Goal: Task Accomplishment & Management: Manage account settings

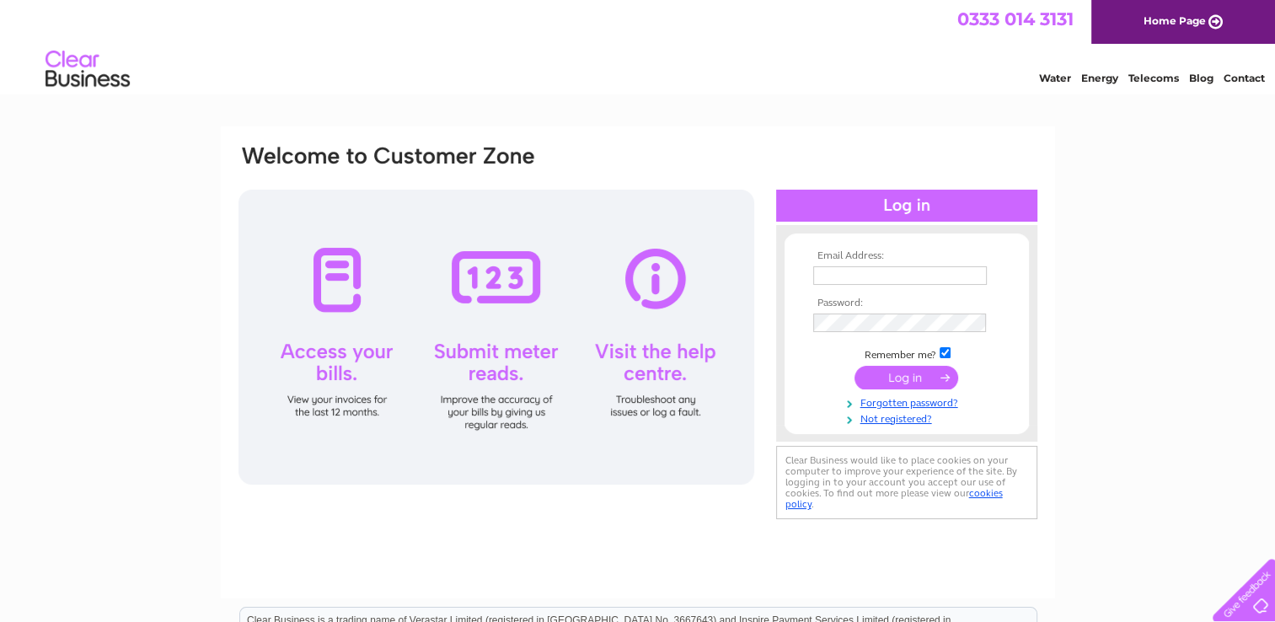
click at [48, 251] on div "Email Address: Password:" at bounding box center [637, 506] width 1275 height 760
click at [887, 405] on link "Forgotten password?" at bounding box center [908, 402] width 191 height 16
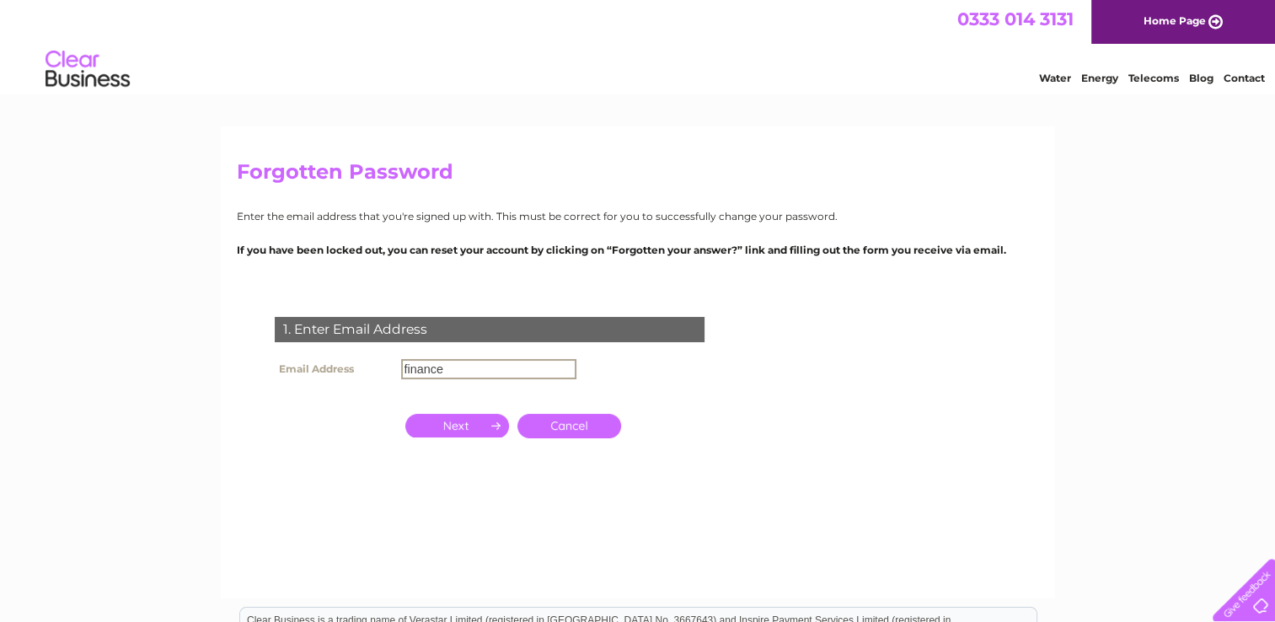
type input "[EMAIL_ADDRESS][DOMAIN_NAME]"
click at [474, 426] on input "button" at bounding box center [457, 426] width 104 height 24
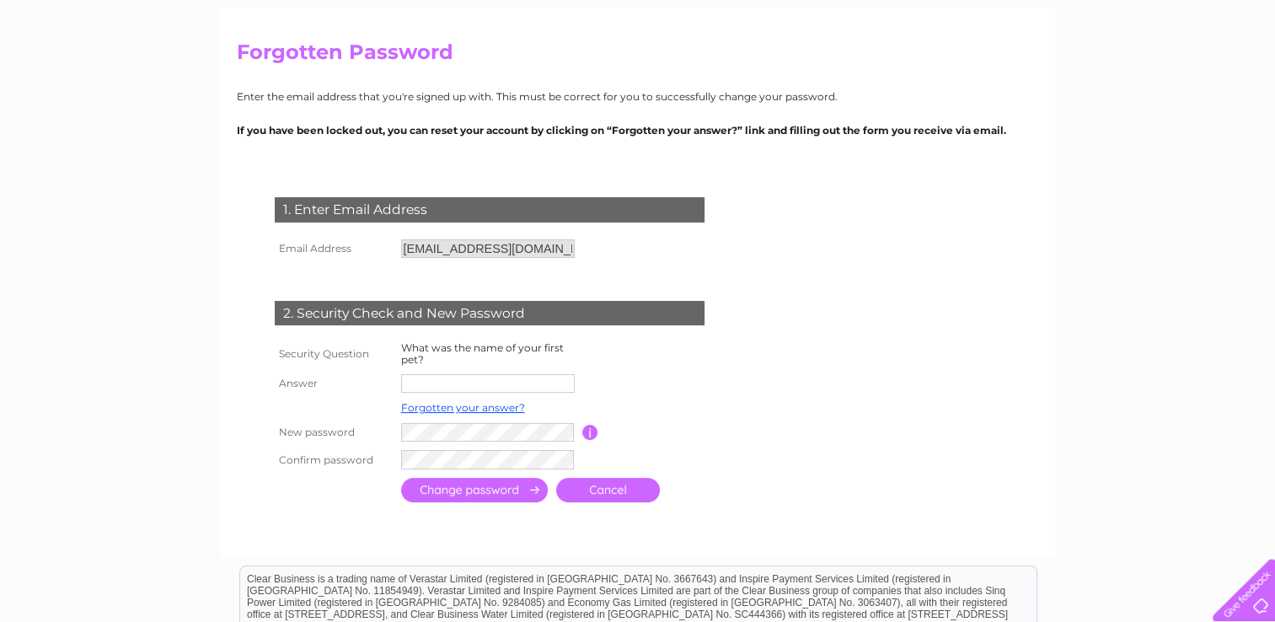
scroll to position [253, 0]
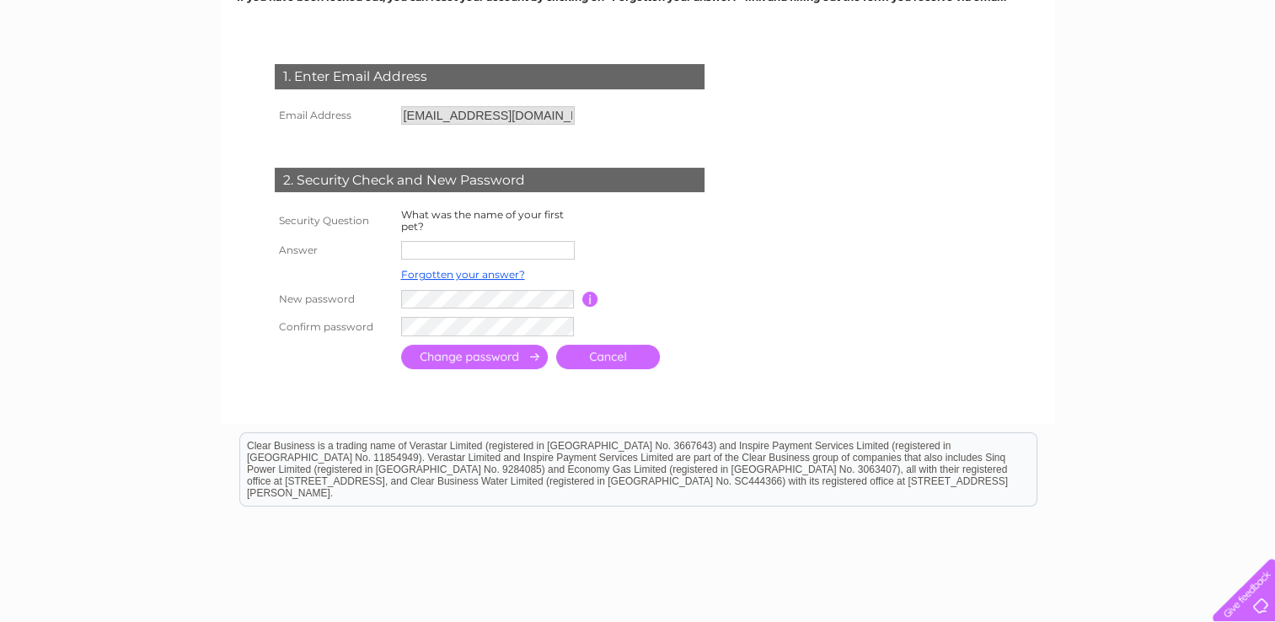
click at [438, 255] on input "text" at bounding box center [488, 250] width 174 height 19
click at [759, 236] on form "1. Enter Email Address Email Address Finance@energistgroup.com Cancel" at bounding box center [638, 218] width 802 height 377
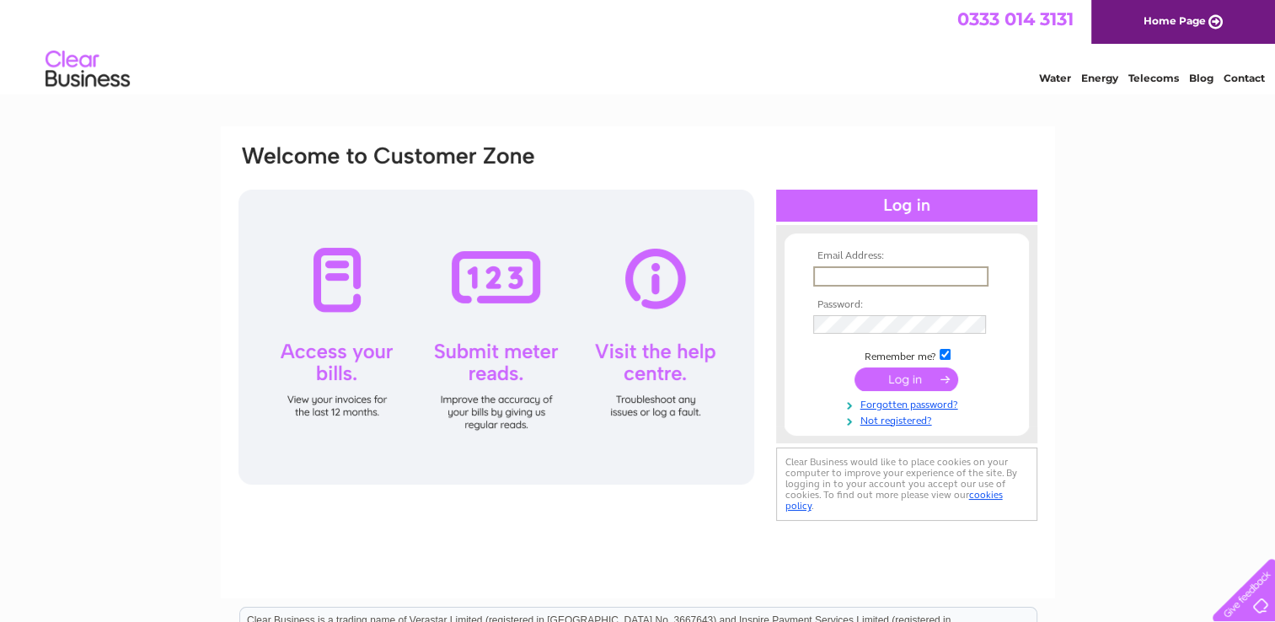
type input "Finance@energistgroup.com"
click at [904, 372] on input "submit" at bounding box center [907, 379] width 104 height 24
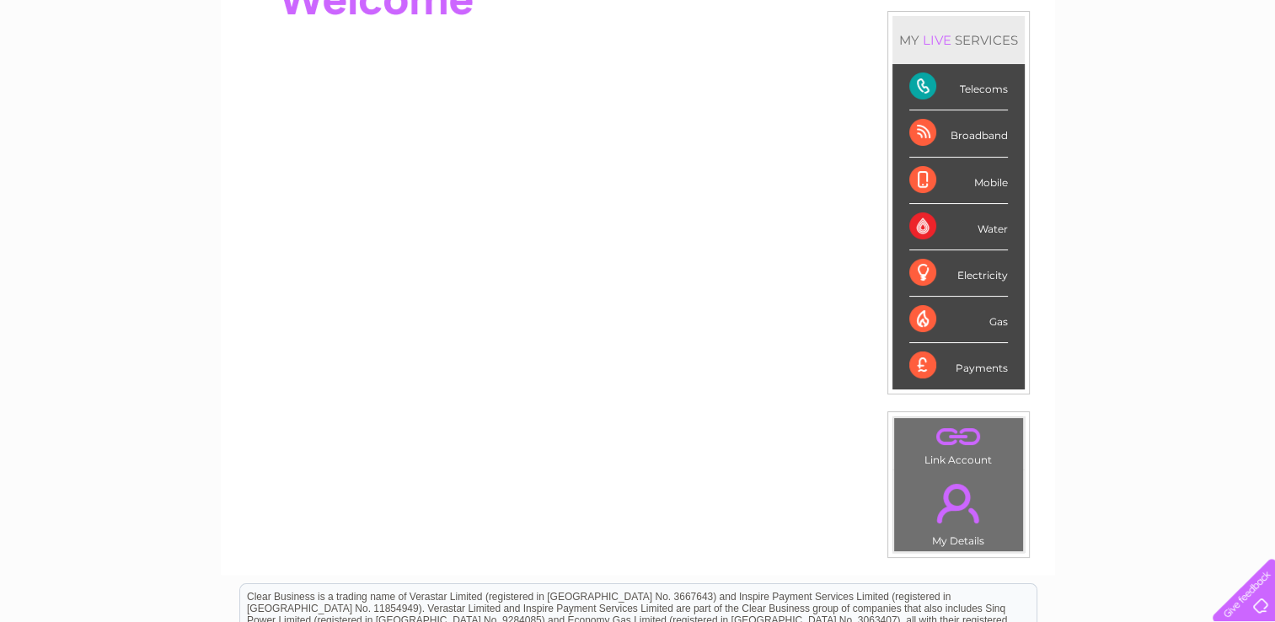
scroll to position [169, 0]
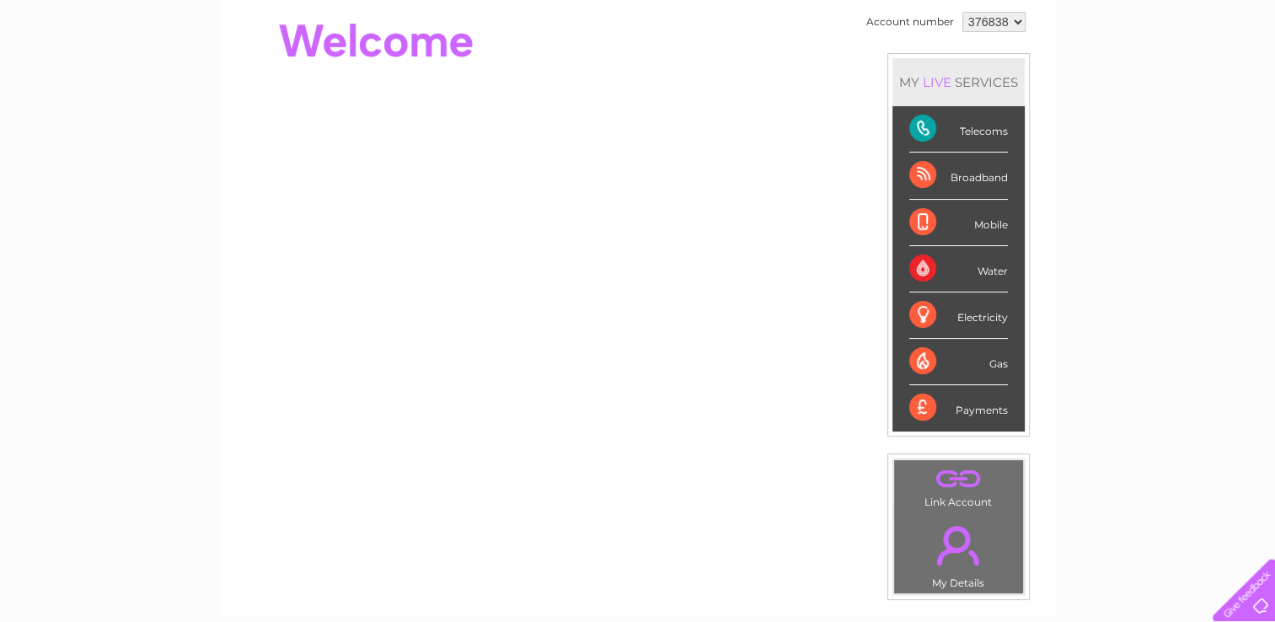
click at [918, 126] on div "Telecoms" at bounding box center [958, 129] width 99 height 46
click at [988, 130] on div "Telecoms" at bounding box center [958, 129] width 99 height 46
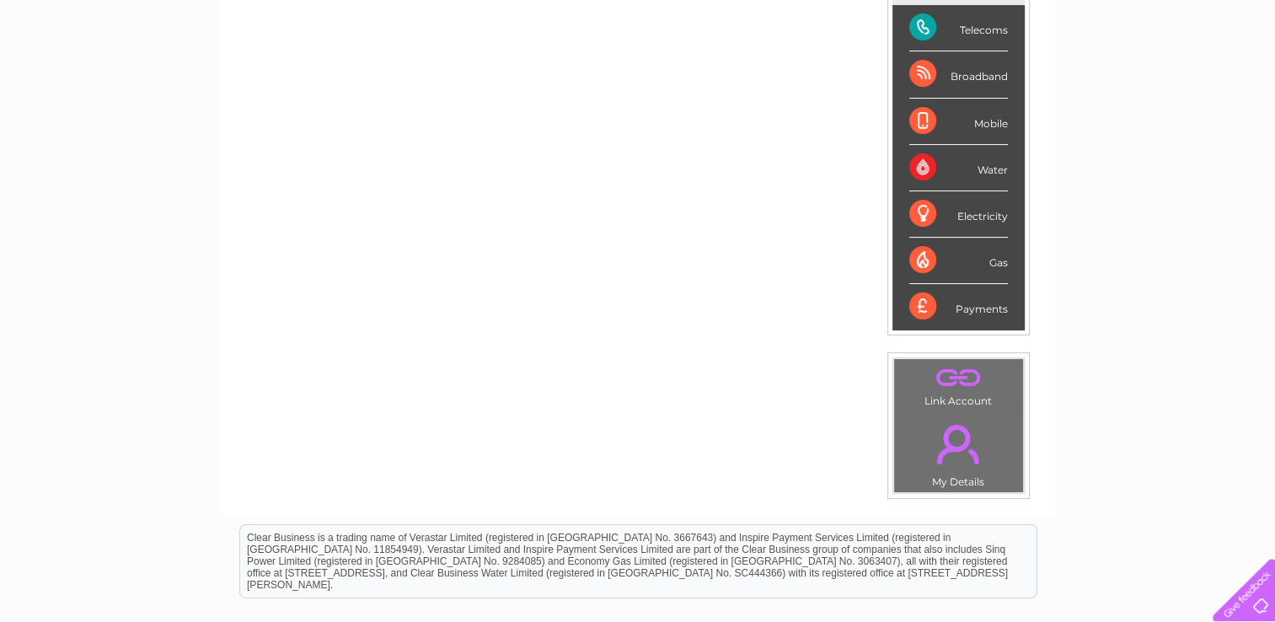
scroll to position [0, 0]
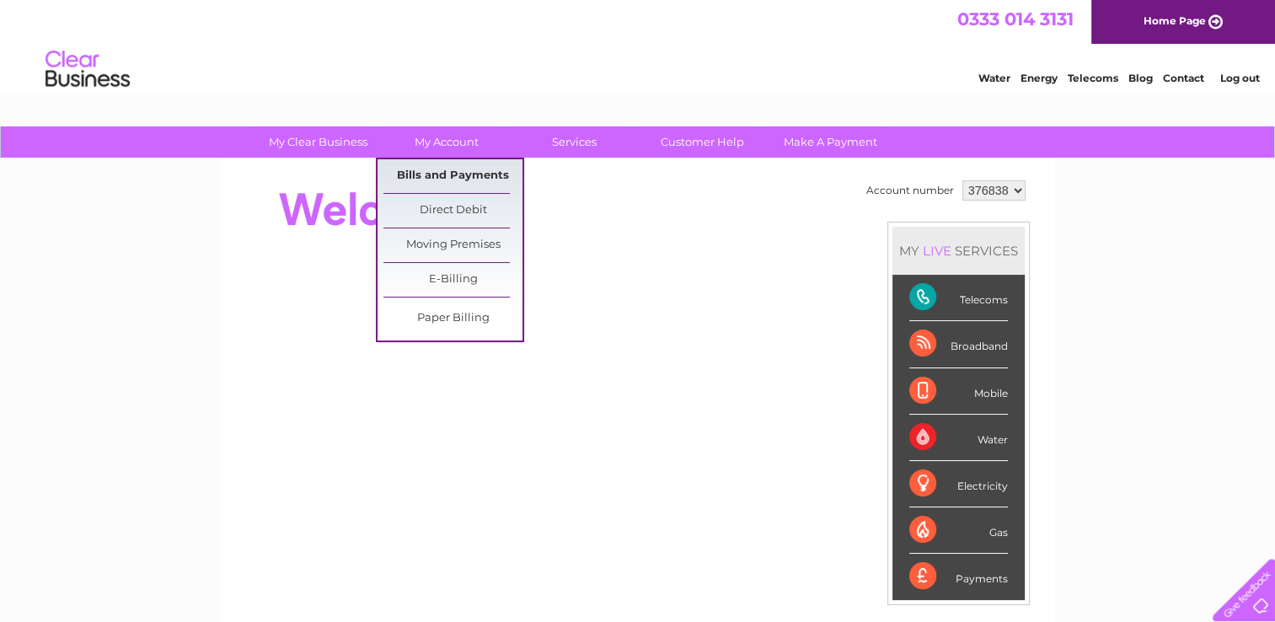
click at [423, 170] on link "Bills and Payments" at bounding box center [452, 176] width 139 height 34
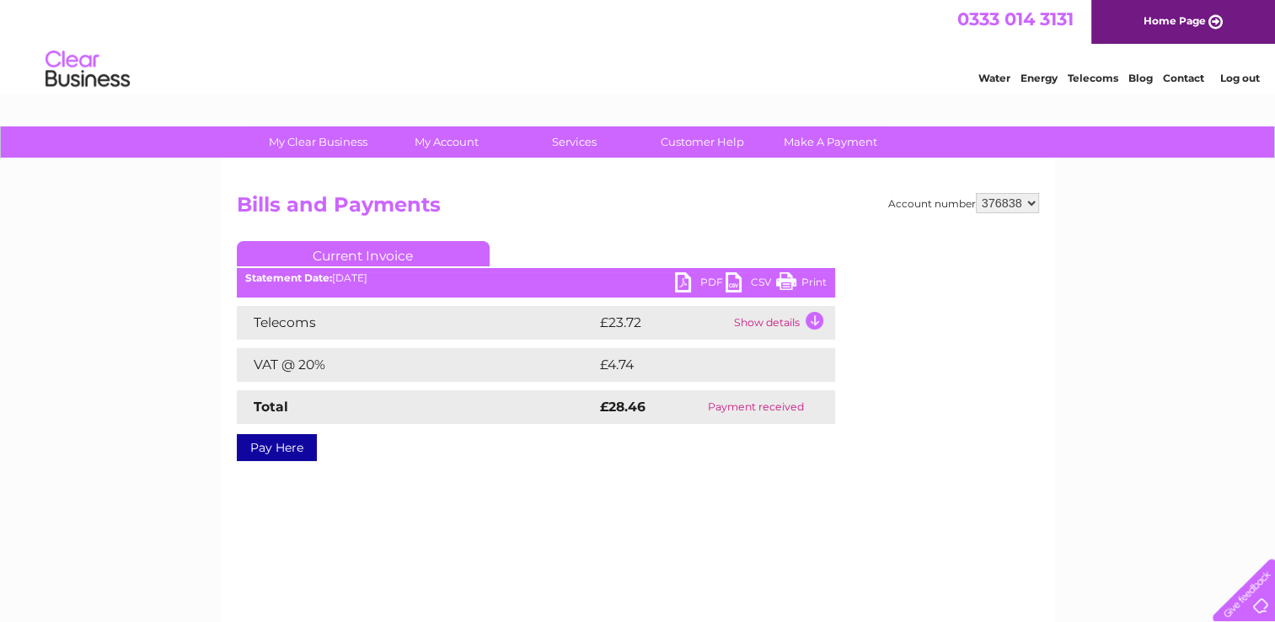
click at [705, 281] on link "PDF" at bounding box center [700, 284] width 51 height 24
click at [816, 329] on td "Show details" at bounding box center [782, 323] width 105 height 34
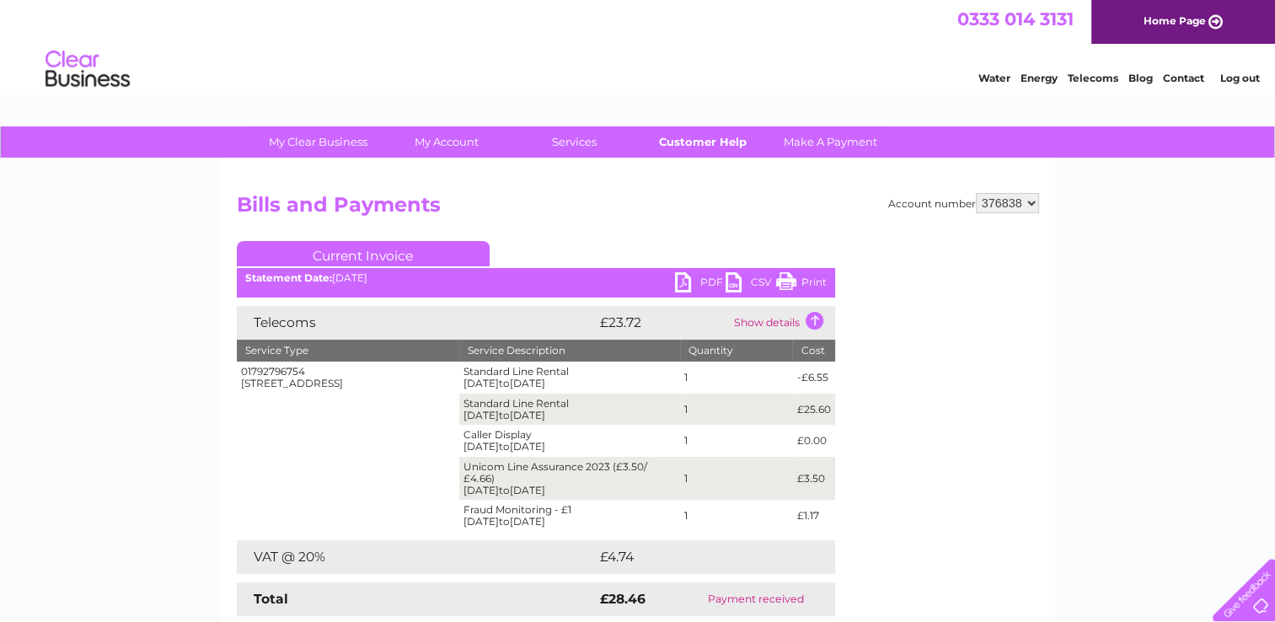
click at [700, 140] on link "Customer Help" at bounding box center [702, 141] width 139 height 31
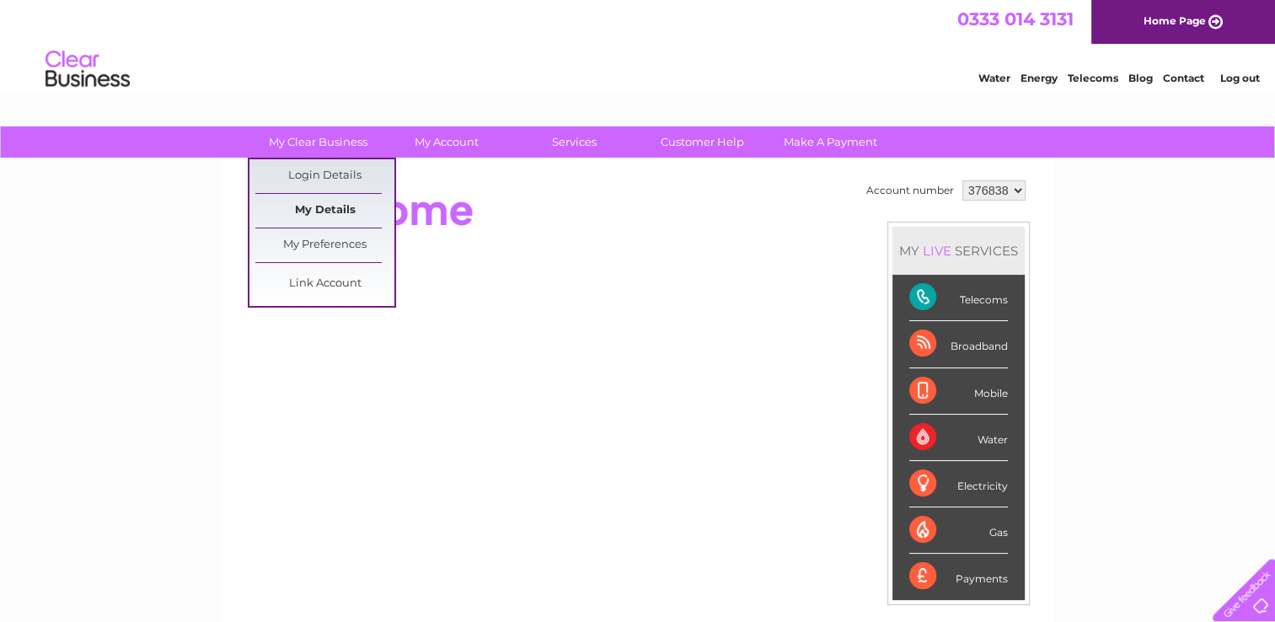
click at [340, 200] on link "My Details" at bounding box center [324, 211] width 139 height 34
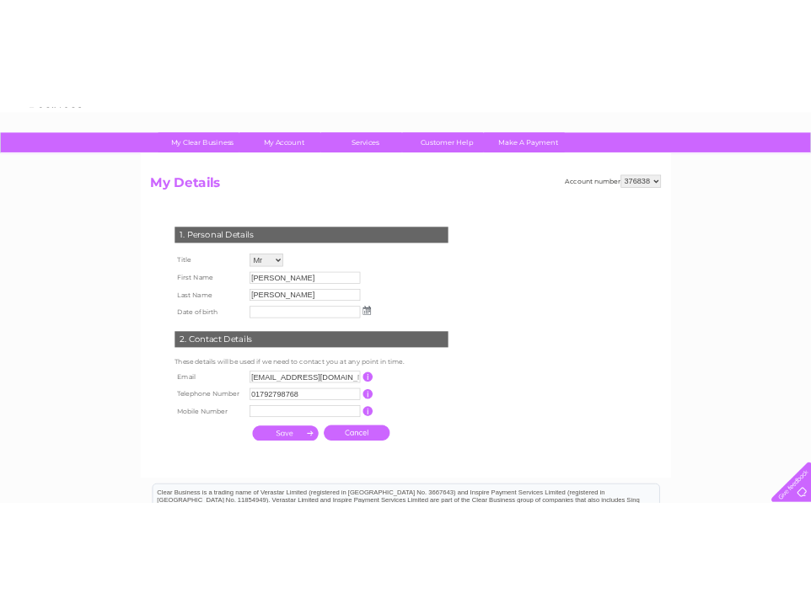
scroll to position [84, 0]
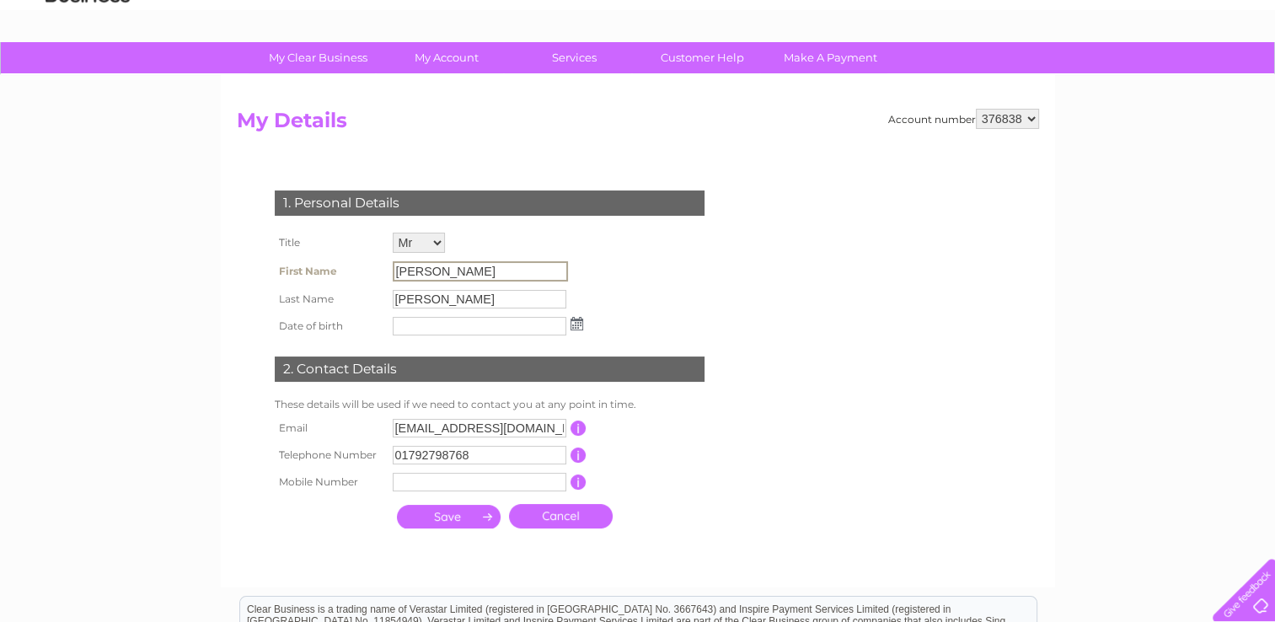
click at [412, 267] on input "[PERSON_NAME]" at bounding box center [480, 271] width 175 height 20
drag, startPoint x: 412, startPoint y: 267, endPoint x: 406, endPoint y: 235, distance: 32.6
click at [406, 235] on select "Mr Mrs Ms Miss Dr Rev Prof Other" at bounding box center [419, 243] width 52 height 20
click at [393, 233] on select "Mr Mrs Ms Miss Dr Rev Prof Other" at bounding box center [420, 244] width 54 height 22
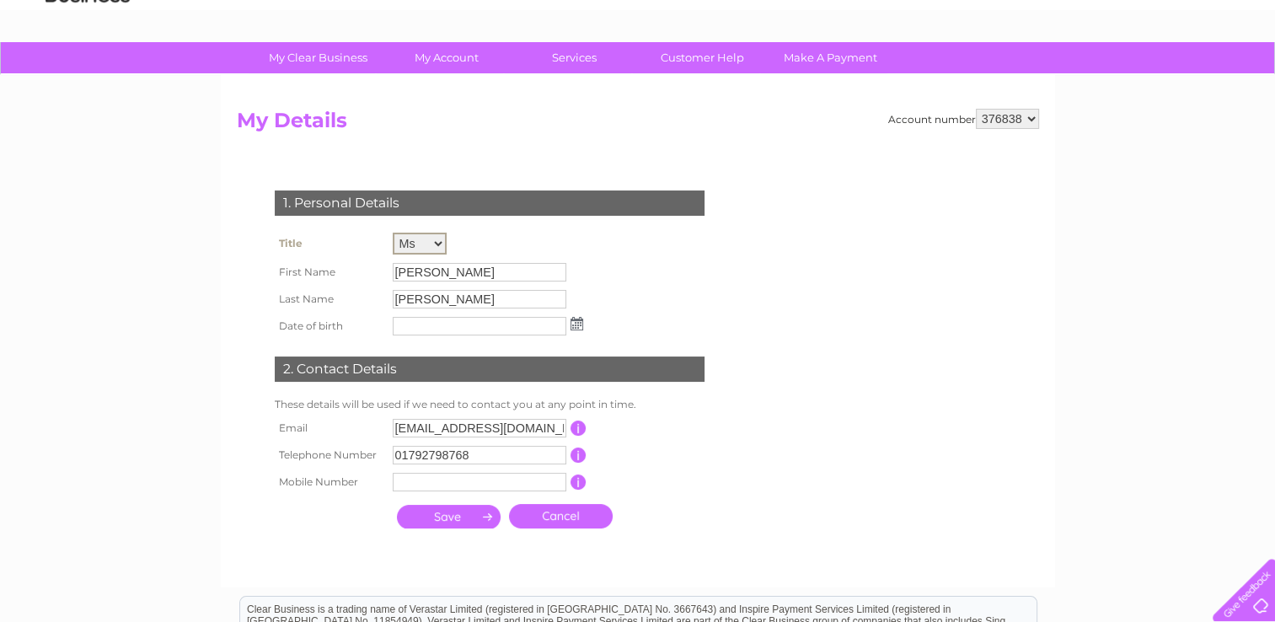
click at [431, 244] on select "Mr Mrs Ms Miss Dr Rev Prof Other" at bounding box center [420, 244] width 54 height 22
click at [393, 233] on select "Mr Mrs Ms Miss Dr Rev Prof Other" at bounding box center [420, 244] width 54 height 22
drag, startPoint x: 425, startPoint y: 242, endPoint x: 433, endPoint y: 253, distance: 13.8
click at [425, 242] on select "Mr Mrs Ms Miss Dr Rev Prof Other" at bounding box center [420, 244] width 54 height 22
select select "Mrs"
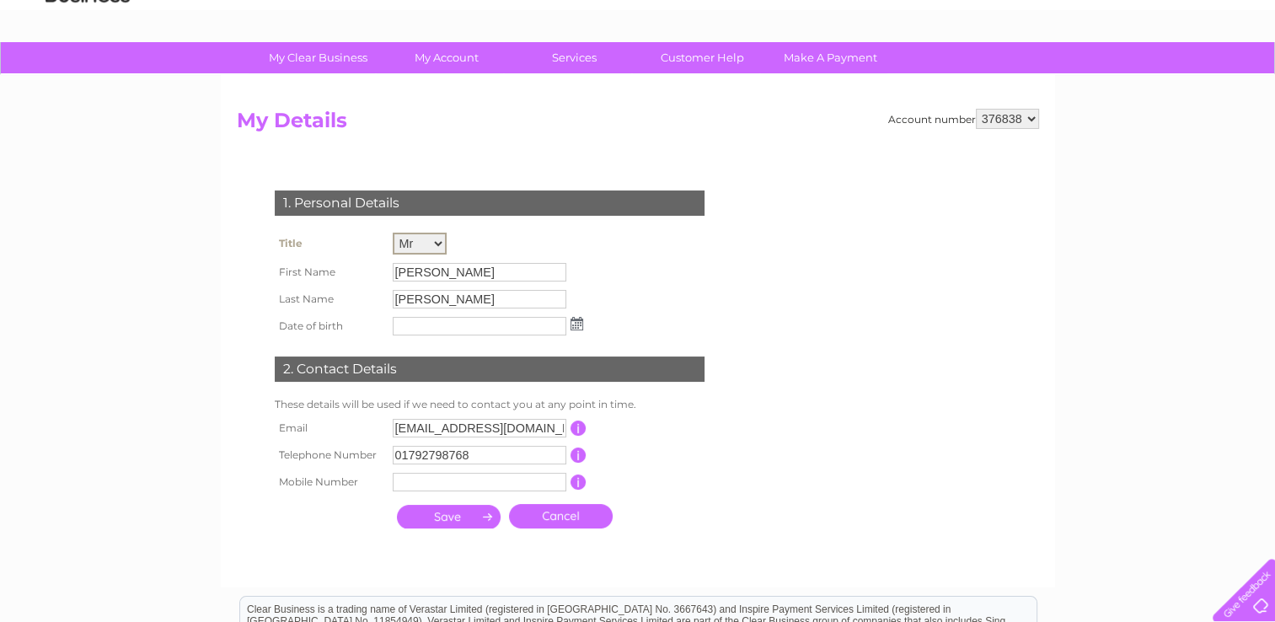
click at [393, 233] on select "Mr Mrs Ms Miss Dr Rev Prof Other" at bounding box center [420, 244] width 54 height 22
click at [426, 286] on td "[PERSON_NAME]" at bounding box center [488, 299] width 199 height 27
click at [428, 270] on input "[PERSON_NAME]" at bounding box center [480, 271] width 175 height 20
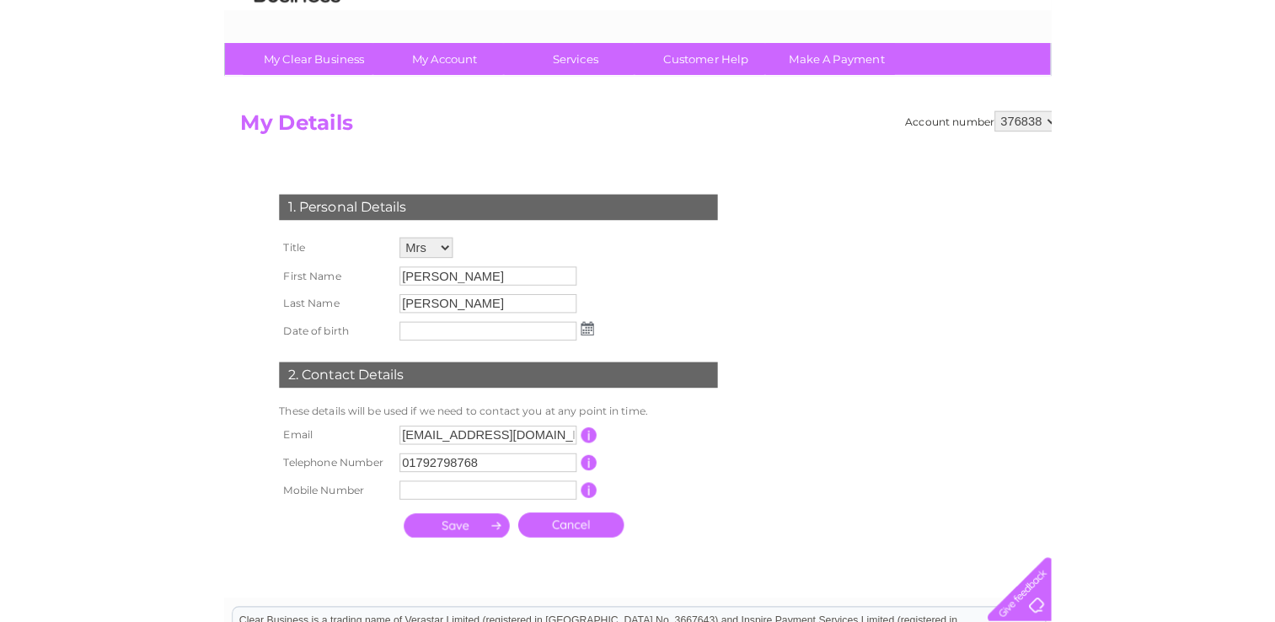
scroll to position [0, 0]
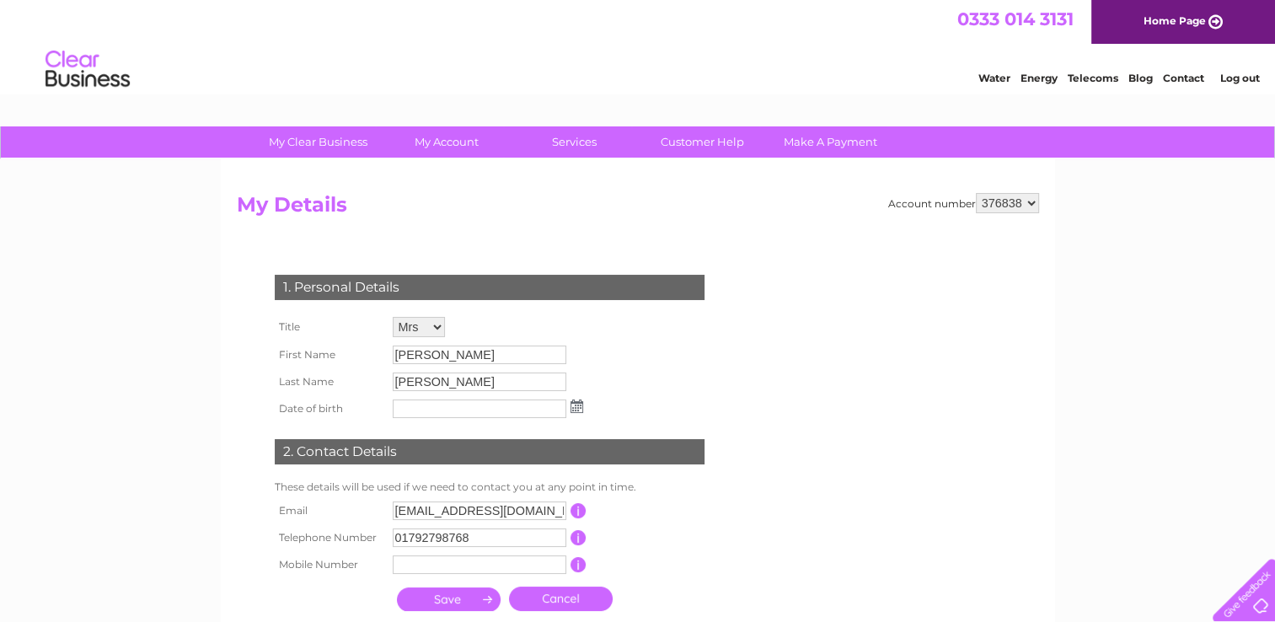
click at [432, 368] on td "[PERSON_NAME]" at bounding box center [488, 381] width 199 height 27
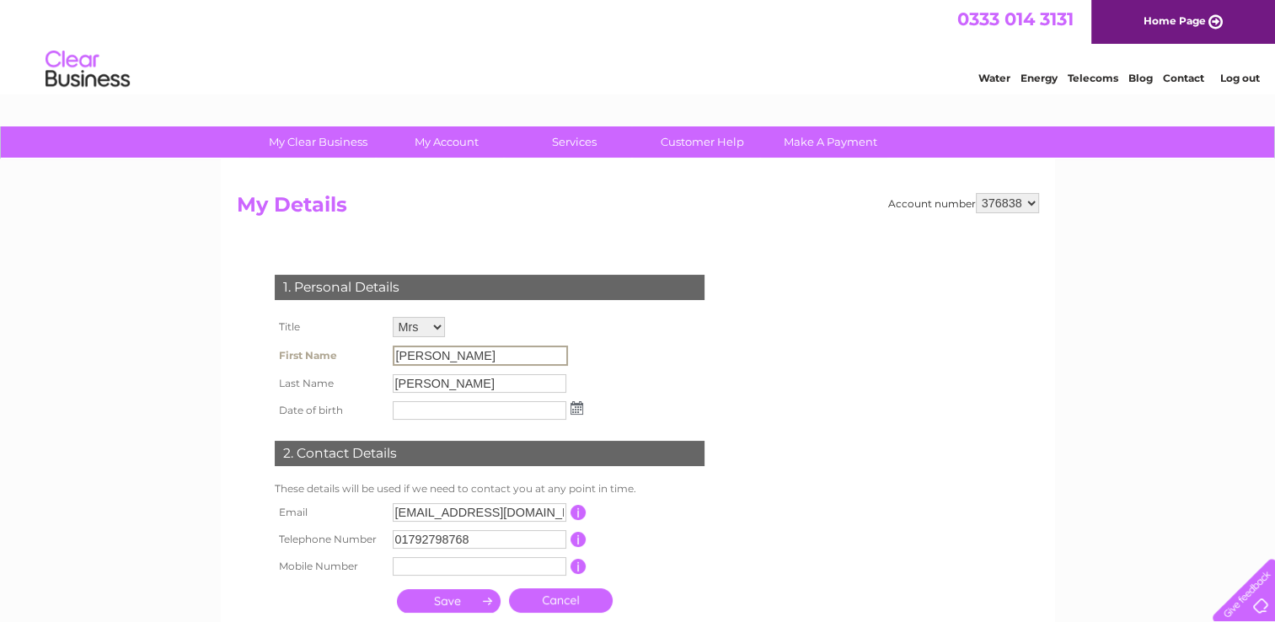
click at [432, 357] on input "Richard" at bounding box center [480, 356] width 175 height 20
drag, startPoint x: 432, startPoint y: 357, endPoint x: 624, endPoint y: 386, distance: 194.4
click at [624, 386] on div "1. Personal Details Title Mr Mrs Ms Miss Dr Rev Prof Other First Name Richard L…" at bounding box center [493, 439] width 512 height 363
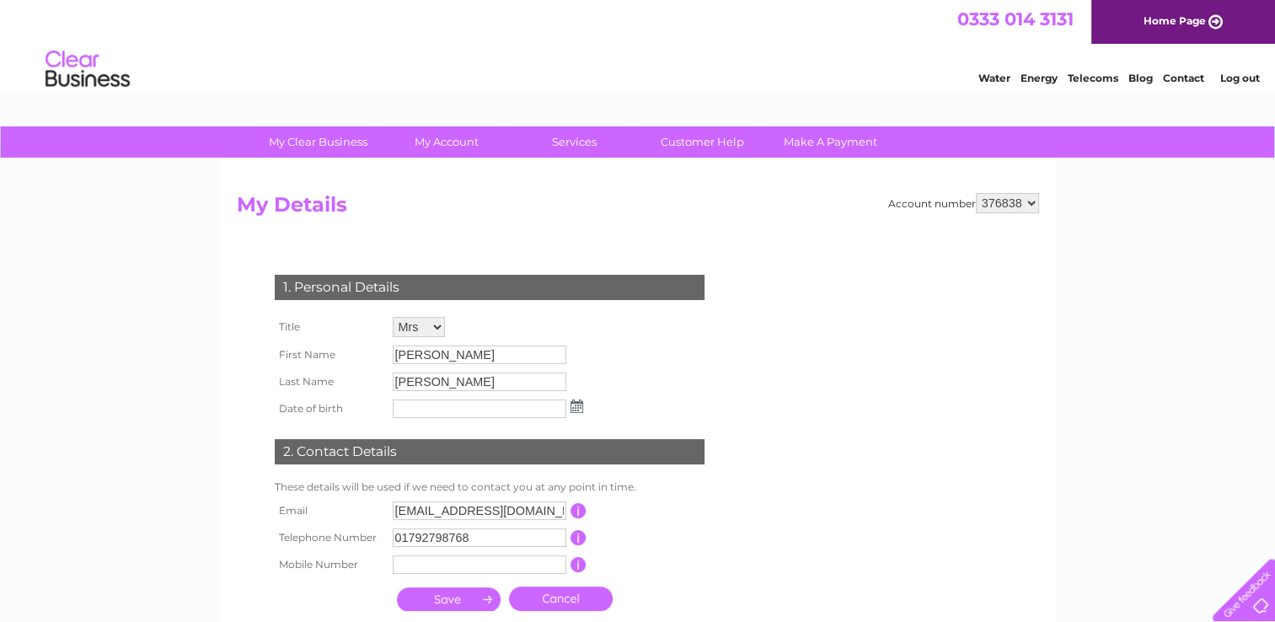
click at [425, 362] on input "Richard" at bounding box center [480, 355] width 174 height 19
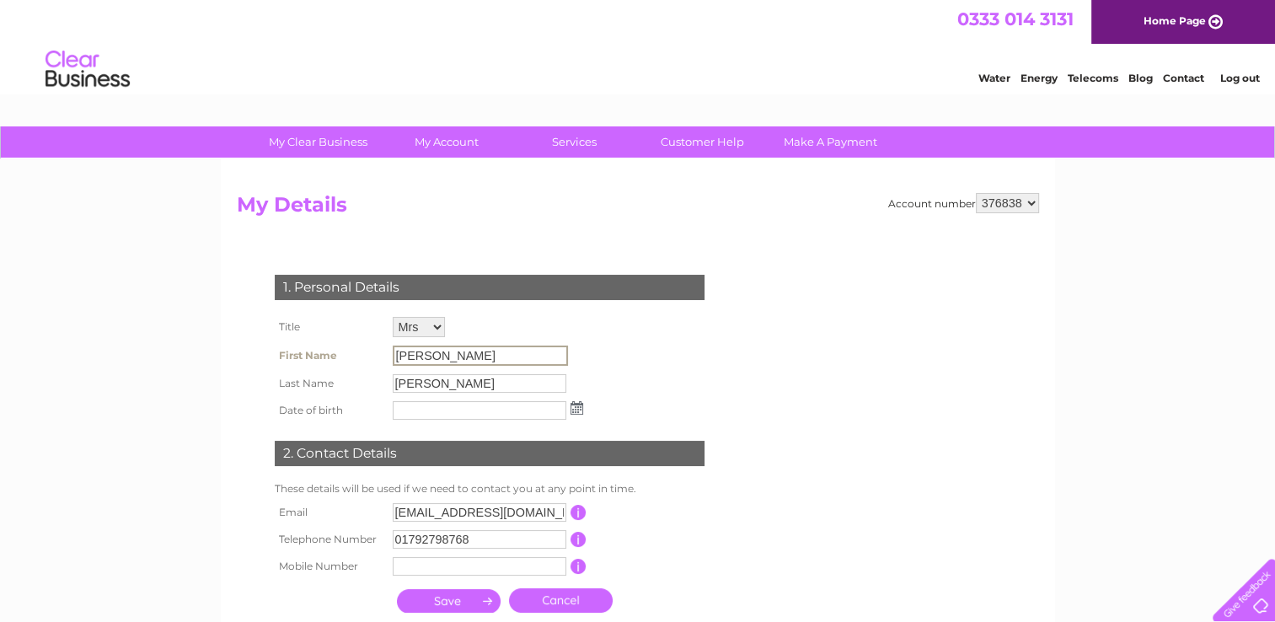
click at [425, 362] on input "Richard" at bounding box center [480, 356] width 175 height 20
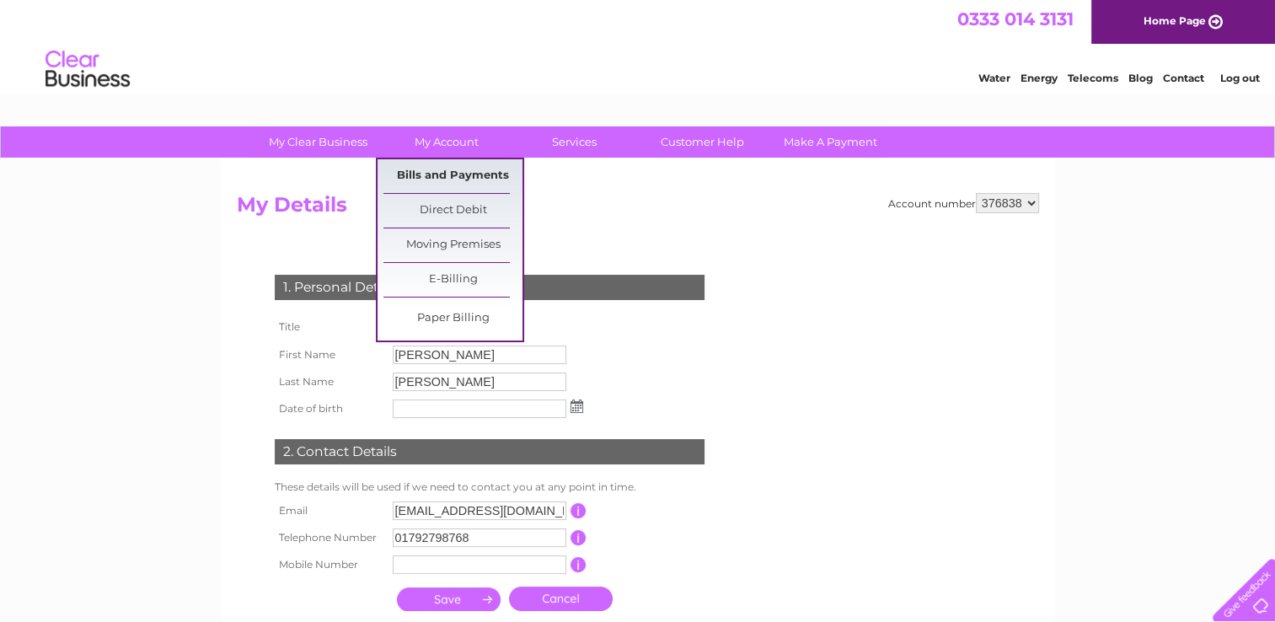
click at [458, 174] on link "Bills and Payments" at bounding box center [452, 176] width 139 height 34
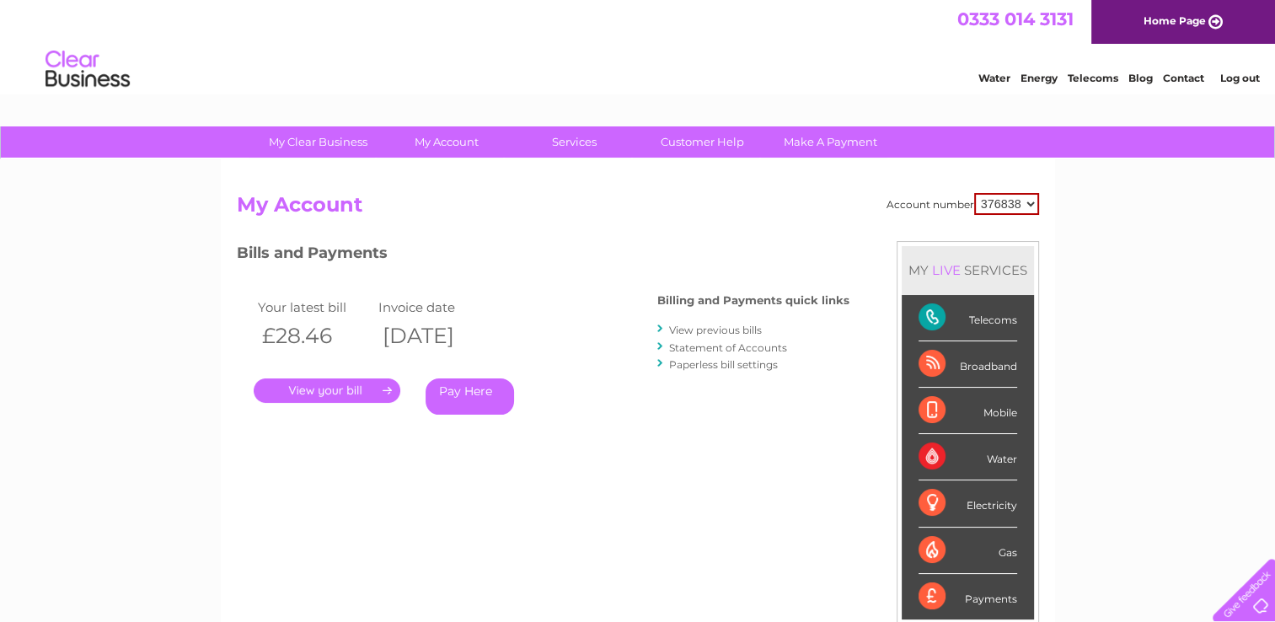
click at [300, 394] on link "." at bounding box center [327, 390] width 147 height 24
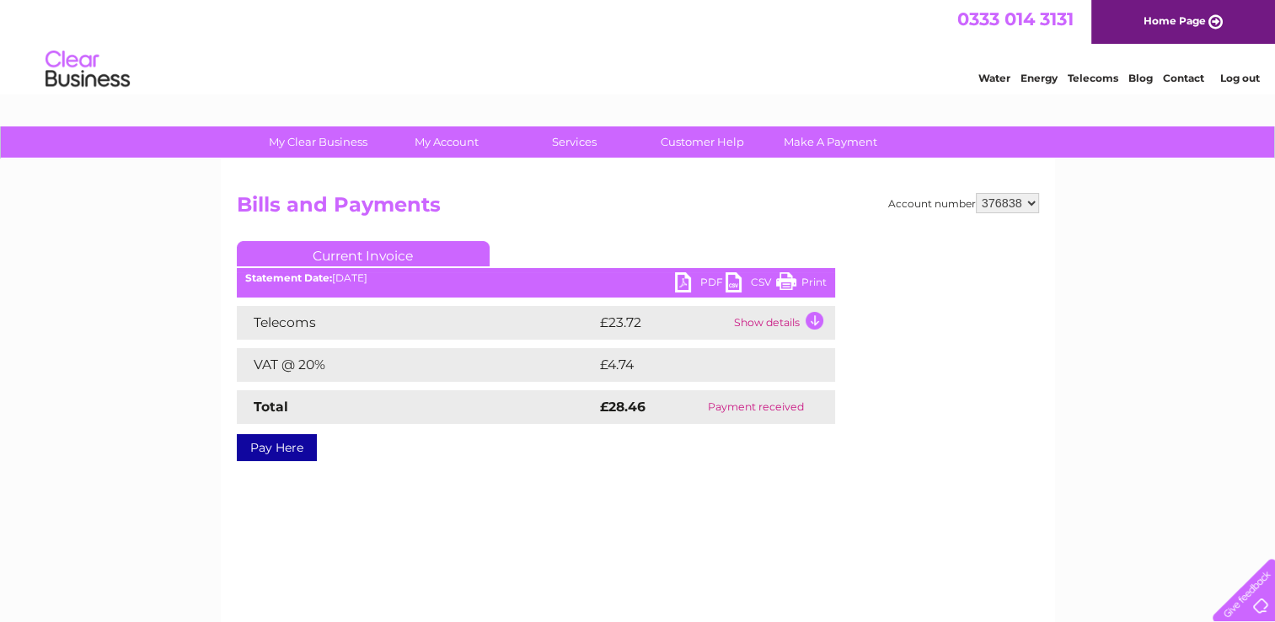
click at [1002, 203] on select "376838" at bounding box center [1007, 203] width 63 height 20
click at [976, 193] on select "376838" at bounding box center [1007, 203] width 63 height 20
click at [1008, 225] on div "Account number 376838 Bills and Payments Current Invoice PDF CSV Print" at bounding box center [638, 324] width 802 height 262
click at [768, 327] on td "Show details" at bounding box center [782, 323] width 105 height 34
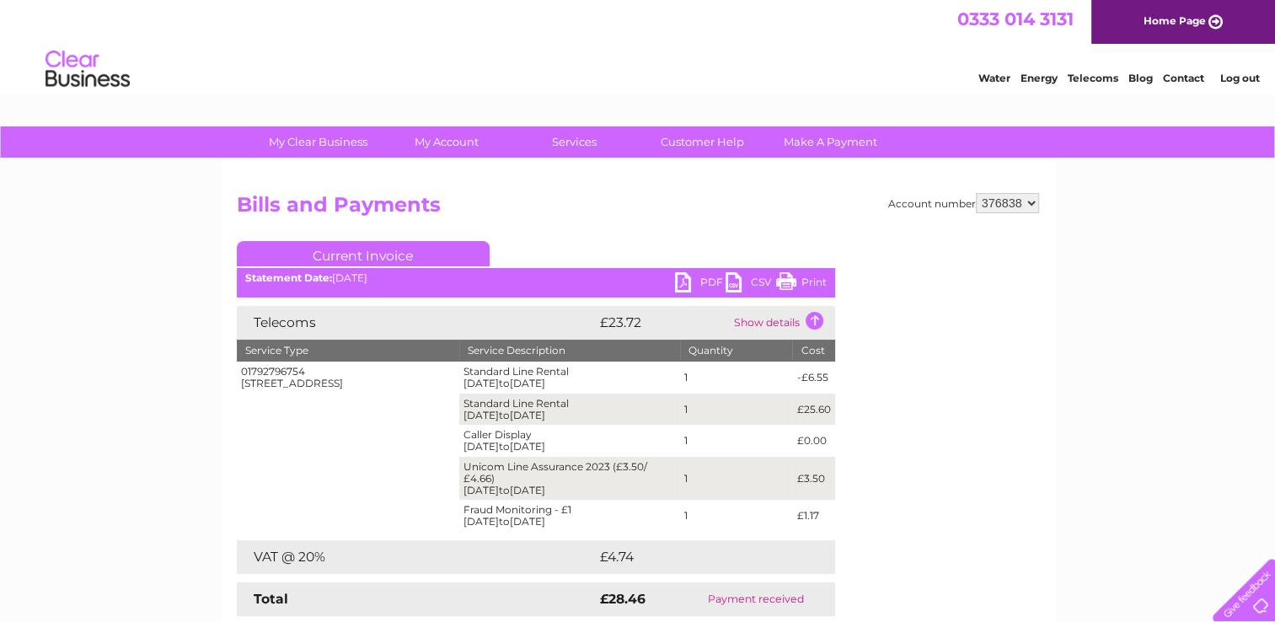
click at [707, 281] on link "PDF" at bounding box center [700, 284] width 51 height 24
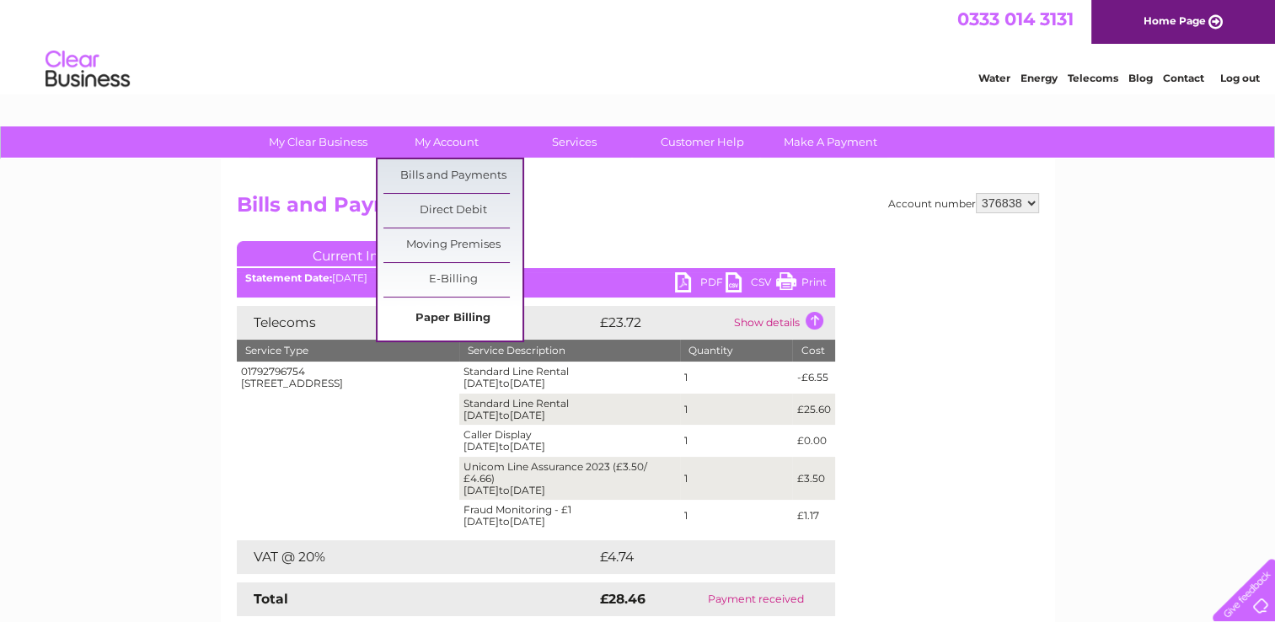
click at [437, 322] on link "Paper Billing" at bounding box center [452, 319] width 139 height 34
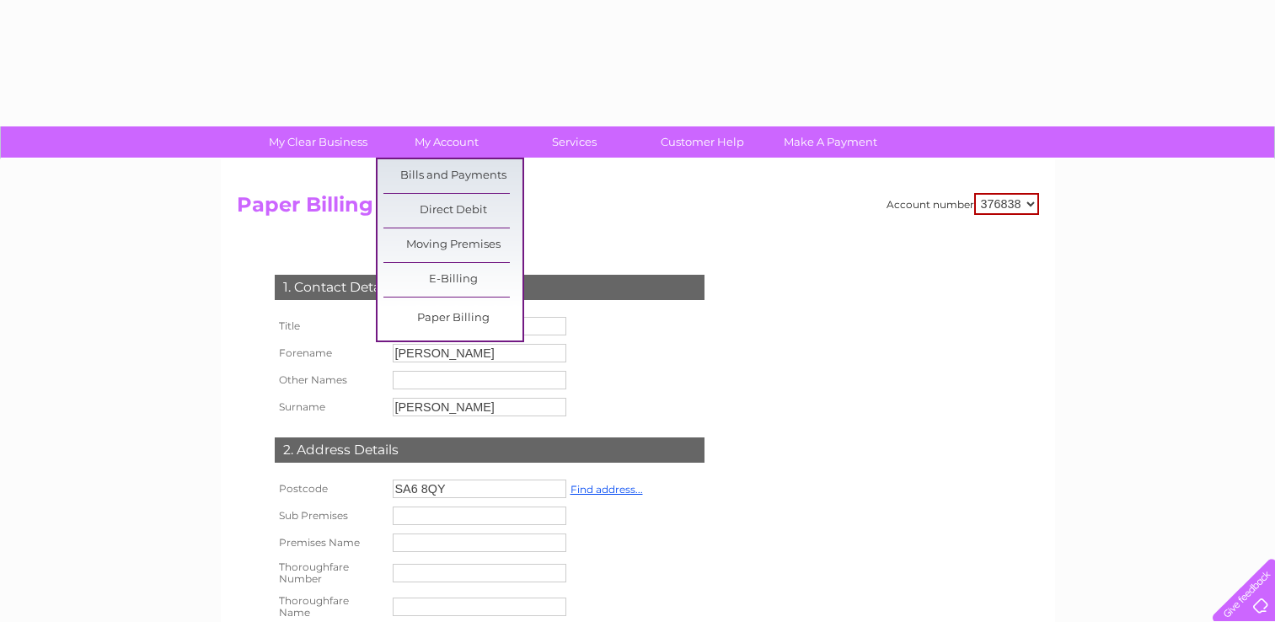
click at [465, 142] on link "My Account" at bounding box center [446, 141] width 139 height 31
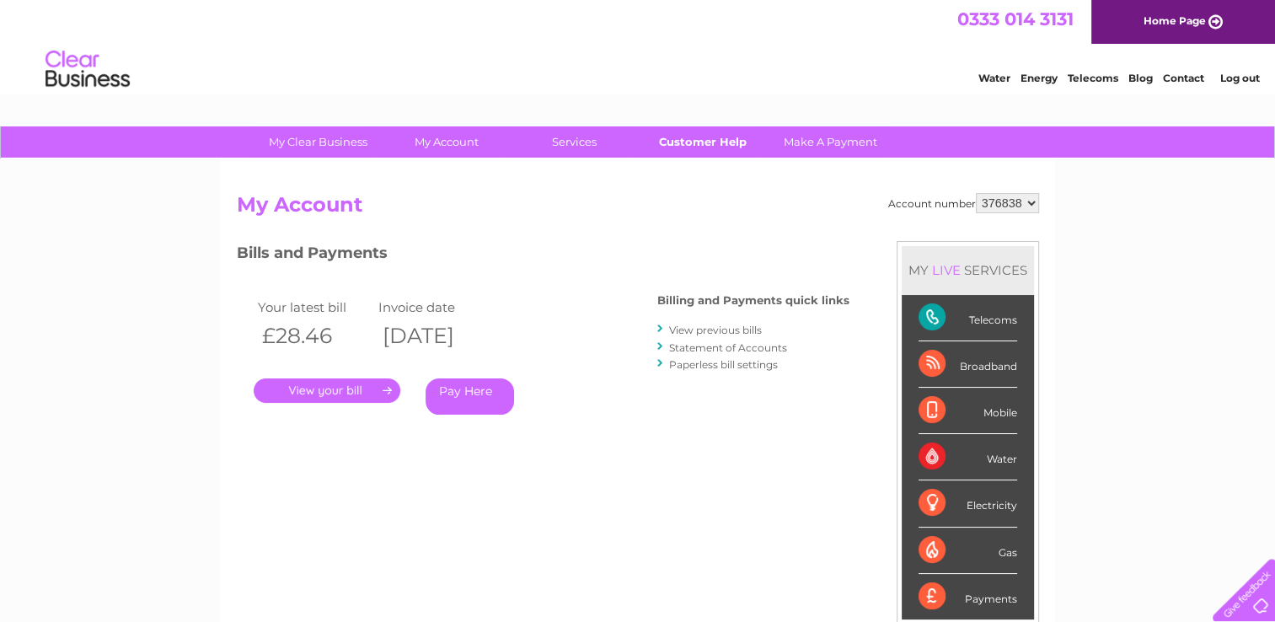
click at [673, 153] on link "Customer Help" at bounding box center [702, 141] width 139 height 31
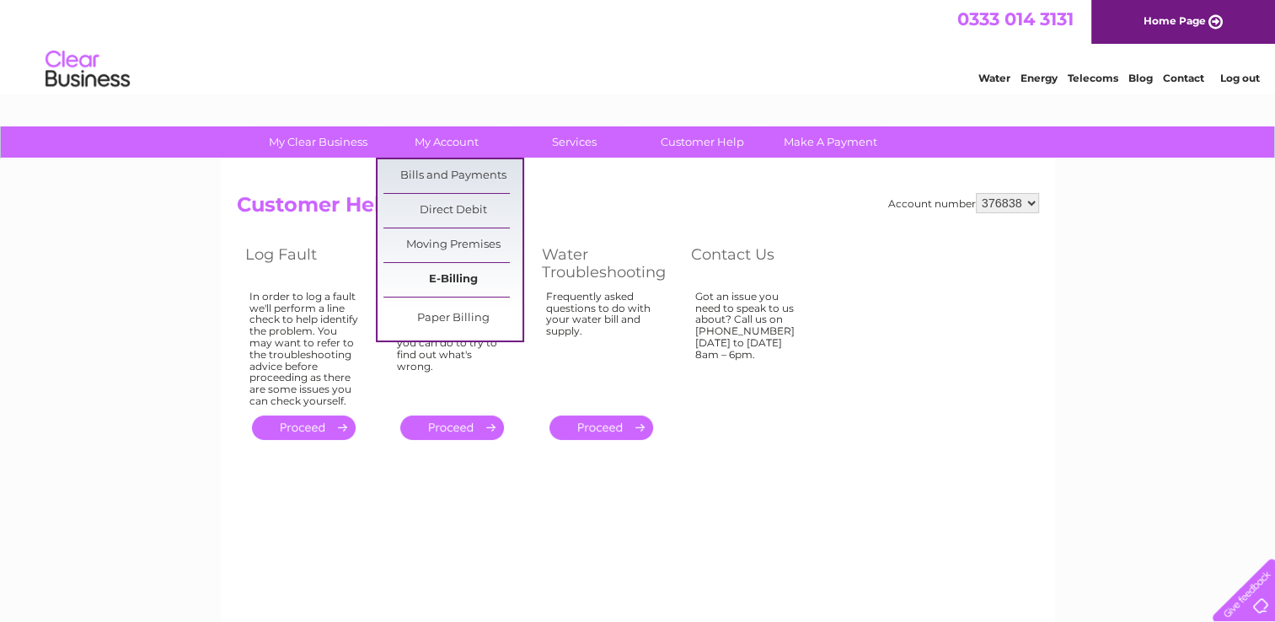
click at [445, 286] on link "E-Billing" at bounding box center [452, 280] width 139 height 34
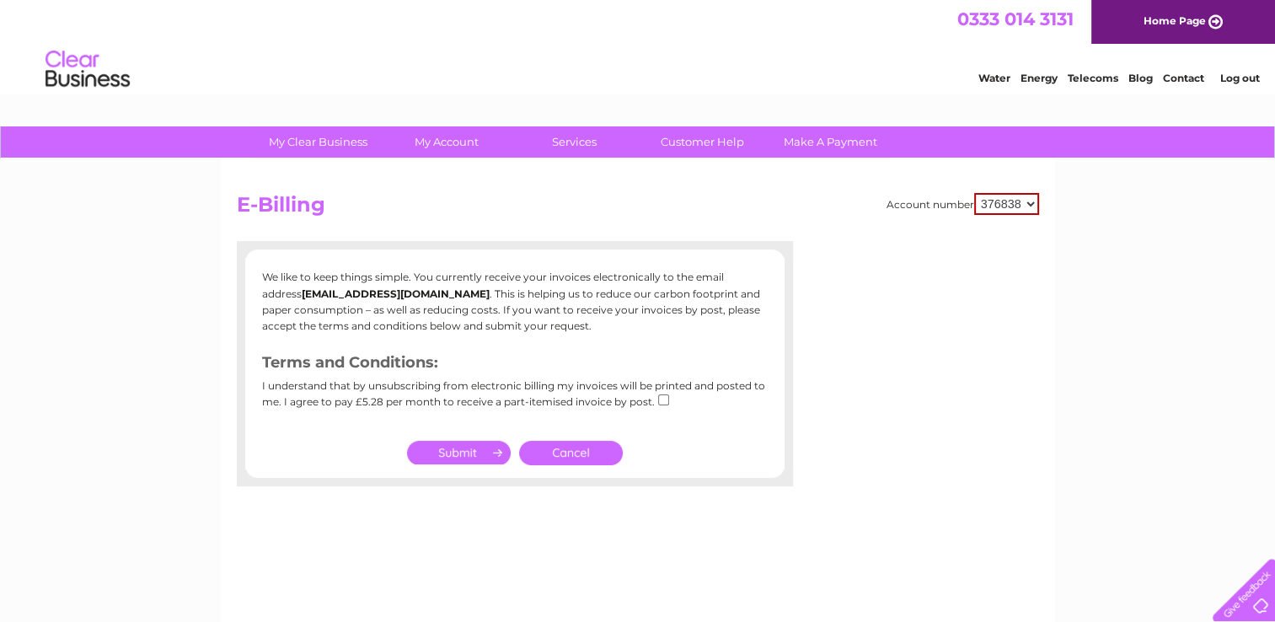
click at [461, 456] on input "submit" at bounding box center [459, 453] width 104 height 24
click at [654, 400] on div "I understand that by unsubscribing from electronic billing my invoices will be …" at bounding box center [515, 400] width 506 height 40
click at [658, 398] on input "checkbox" at bounding box center [663, 399] width 11 height 11
checkbox input "true"
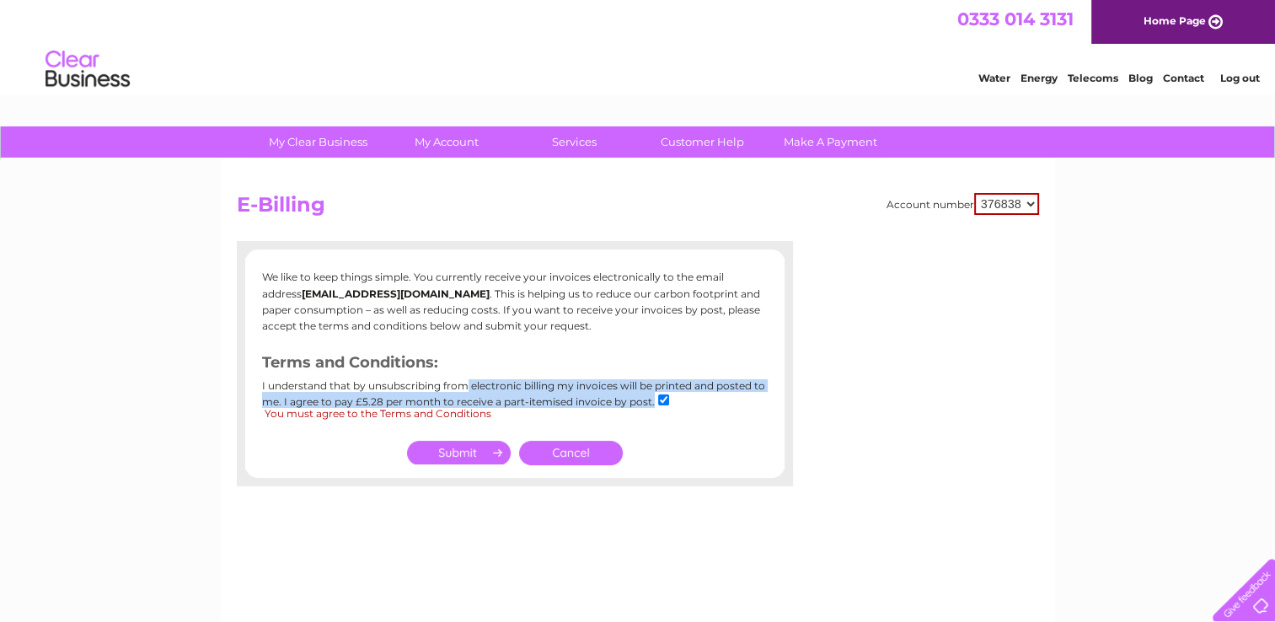
drag, startPoint x: 269, startPoint y: 389, endPoint x: 700, endPoint y: 396, distance: 430.8
click at [700, 396] on div "I understand that by unsubscribing from electronic billing my invoices will be …" at bounding box center [515, 400] width 506 height 40
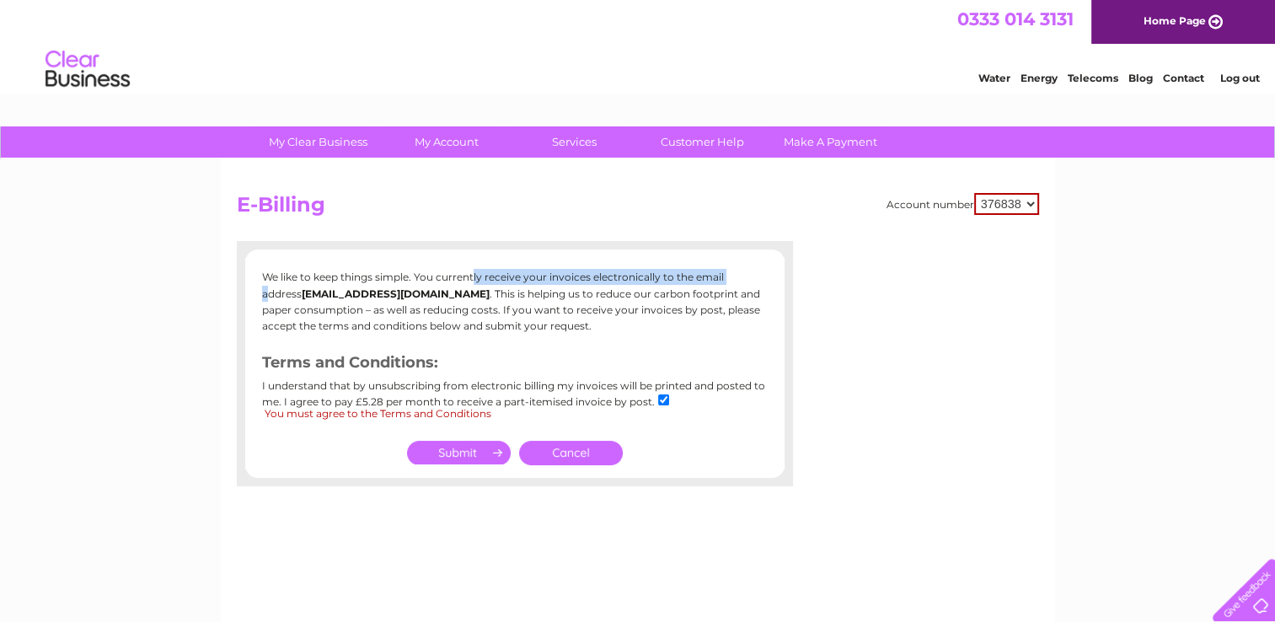
drag, startPoint x: 287, startPoint y: 271, endPoint x: 553, endPoint y: 275, distance: 266.4
click at [553, 275] on p "We like to keep things simple. You currently receive your invoices electronical…" at bounding box center [515, 301] width 506 height 65
drag, startPoint x: 553, startPoint y: 275, endPoint x: 458, endPoint y: 140, distance: 165.1
click at [458, 140] on link "My Account" at bounding box center [446, 141] width 139 height 31
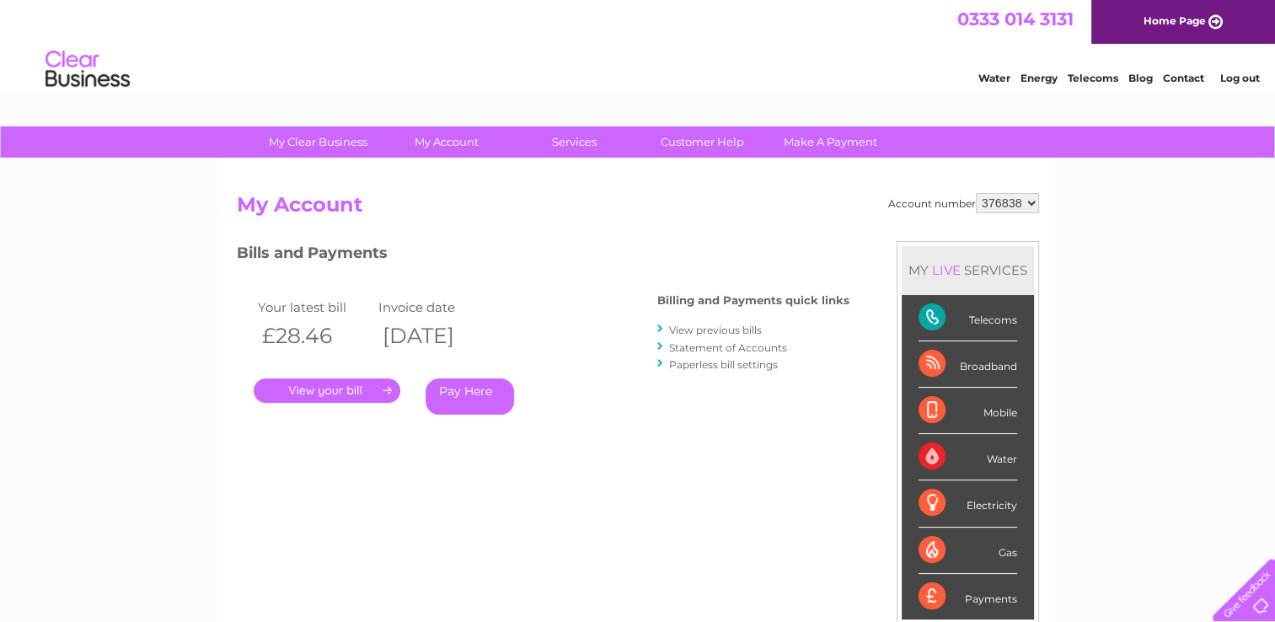
click at [334, 394] on link "." at bounding box center [327, 390] width 147 height 24
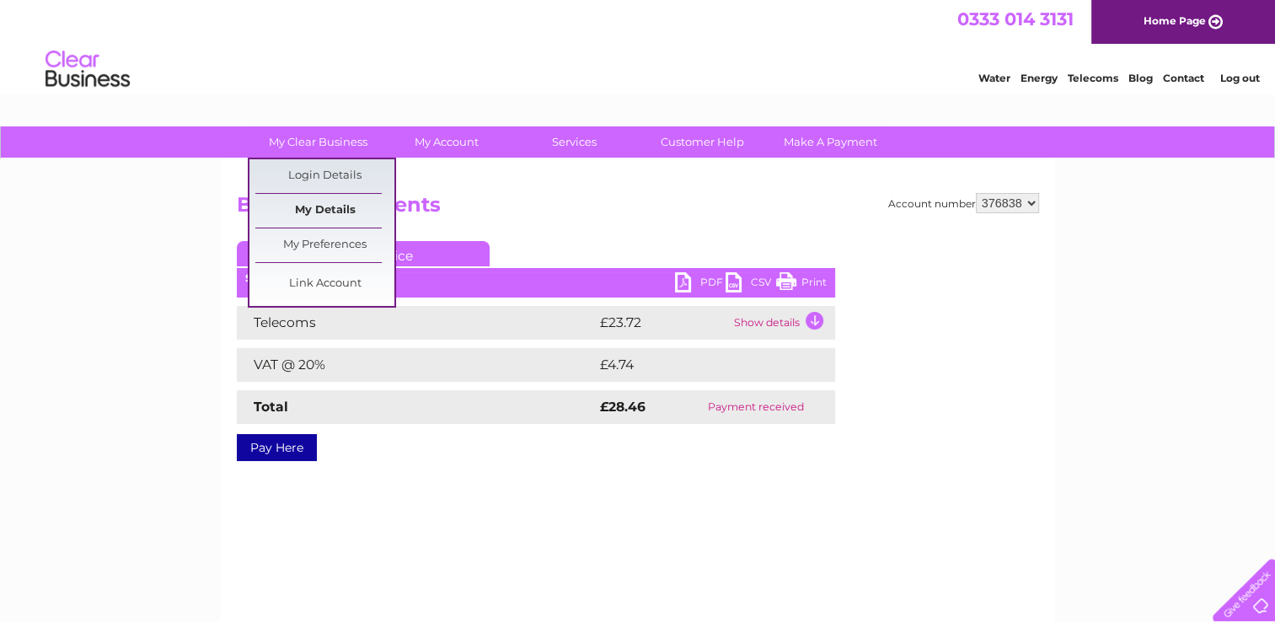
click at [349, 216] on link "My Details" at bounding box center [324, 211] width 139 height 34
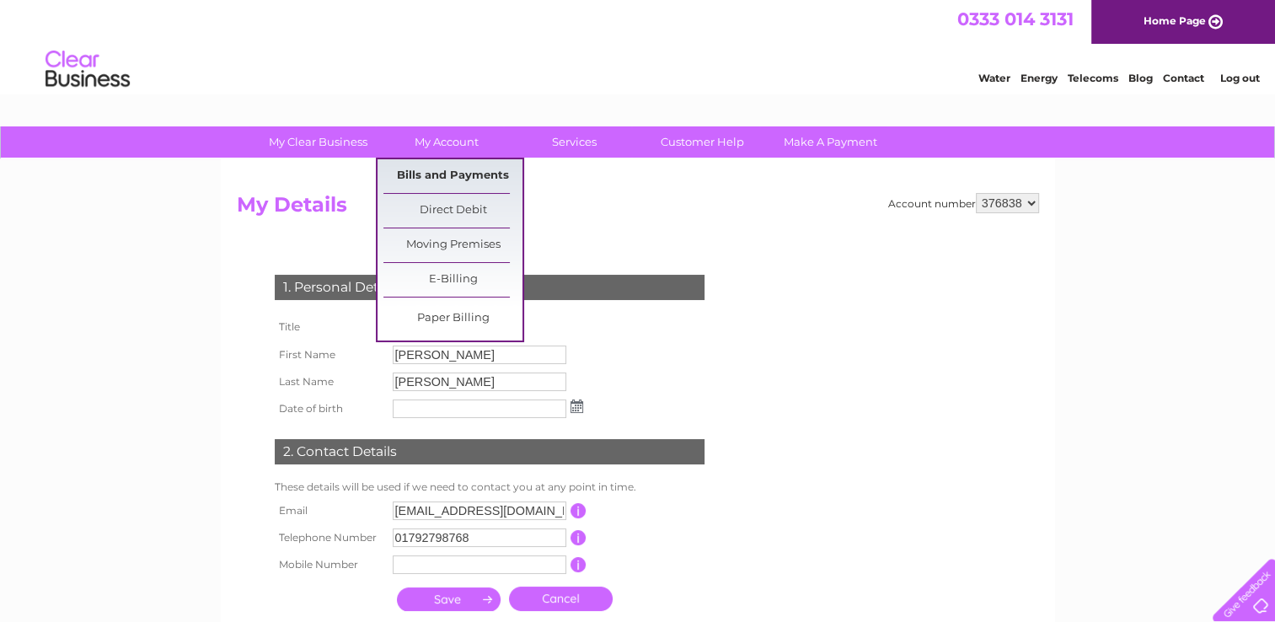
click at [452, 184] on link "Bills and Payments" at bounding box center [452, 176] width 139 height 34
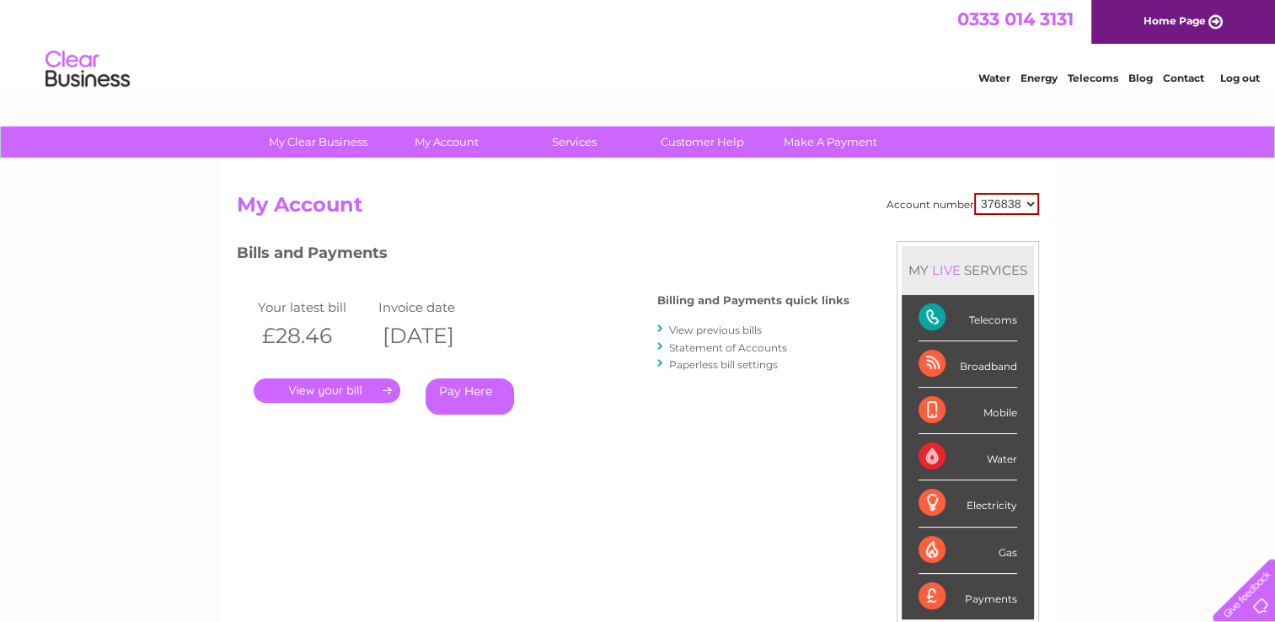
click at [455, 145] on link "My Account" at bounding box center [446, 141] width 139 height 31
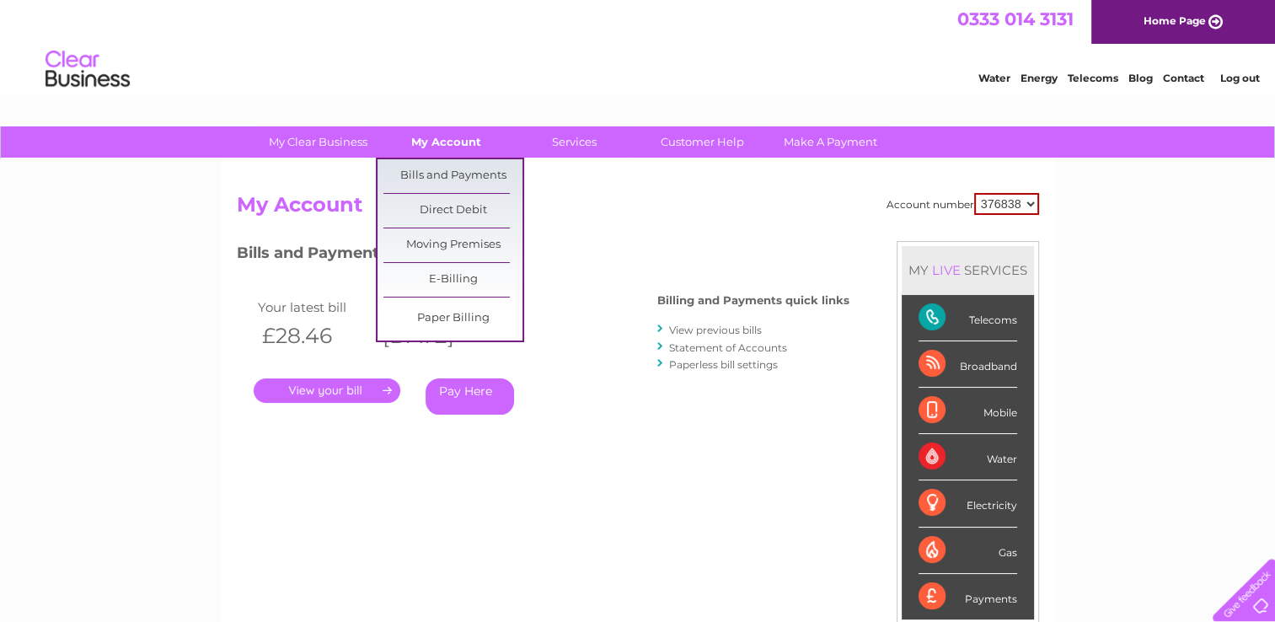
click at [452, 153] on link "My Account" at bounding box center [446, 141] width 139 height 31
click at [459, 249] on link "Moving Premises" at bounding box center [452, 245] width 139 height 34
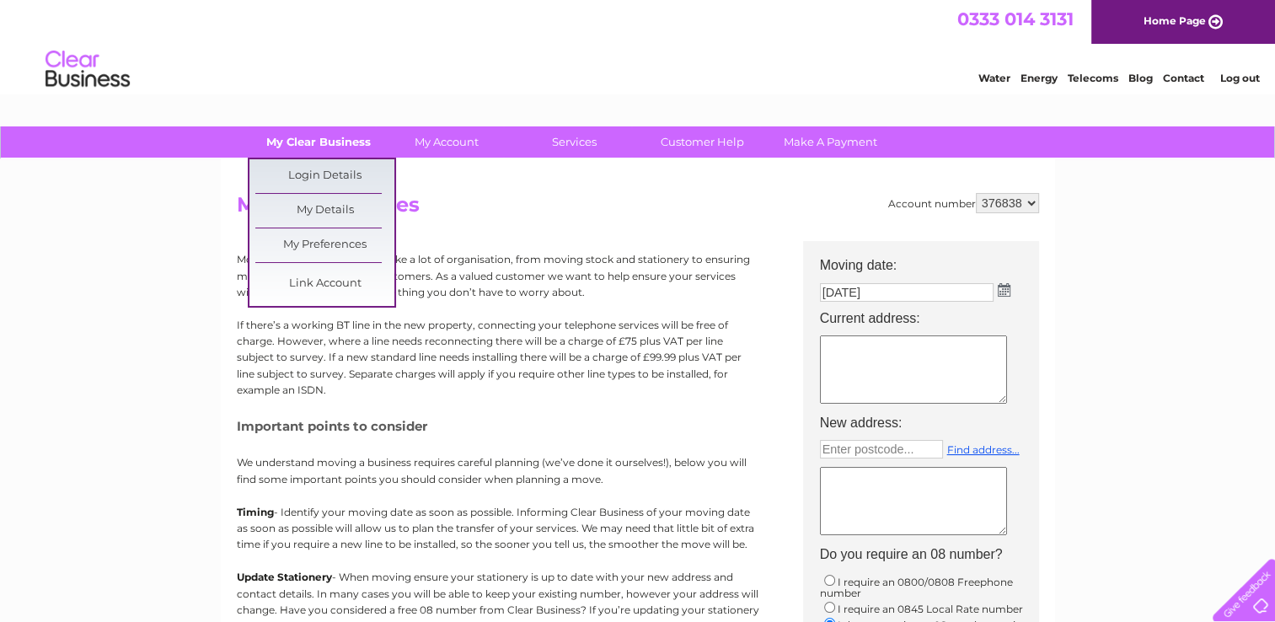
click at [341, 151] on link "My Clear Business" at bounding box center [318, 141] width 139 height 31
